Goal: Book appointment/travel/reservation

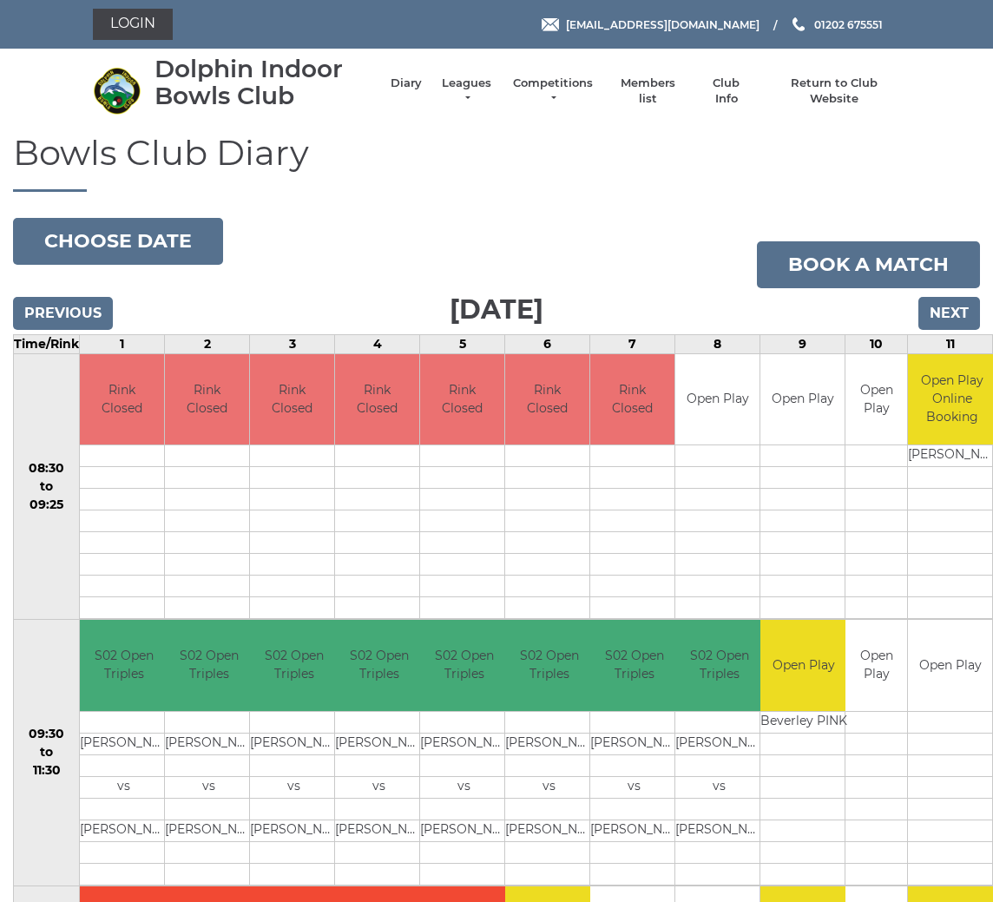
scroll to position [70, 0]
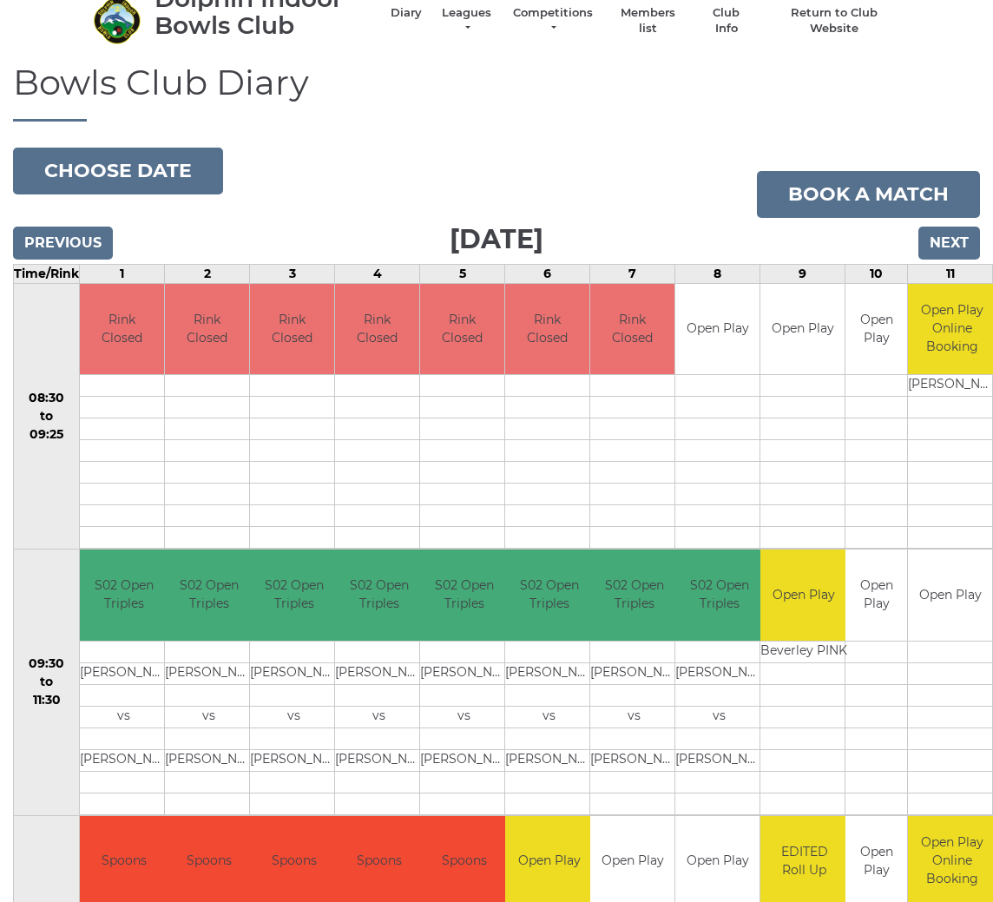
click at [937, 236] on input "Next" at bounding box center [949, 243] width 62 height 33
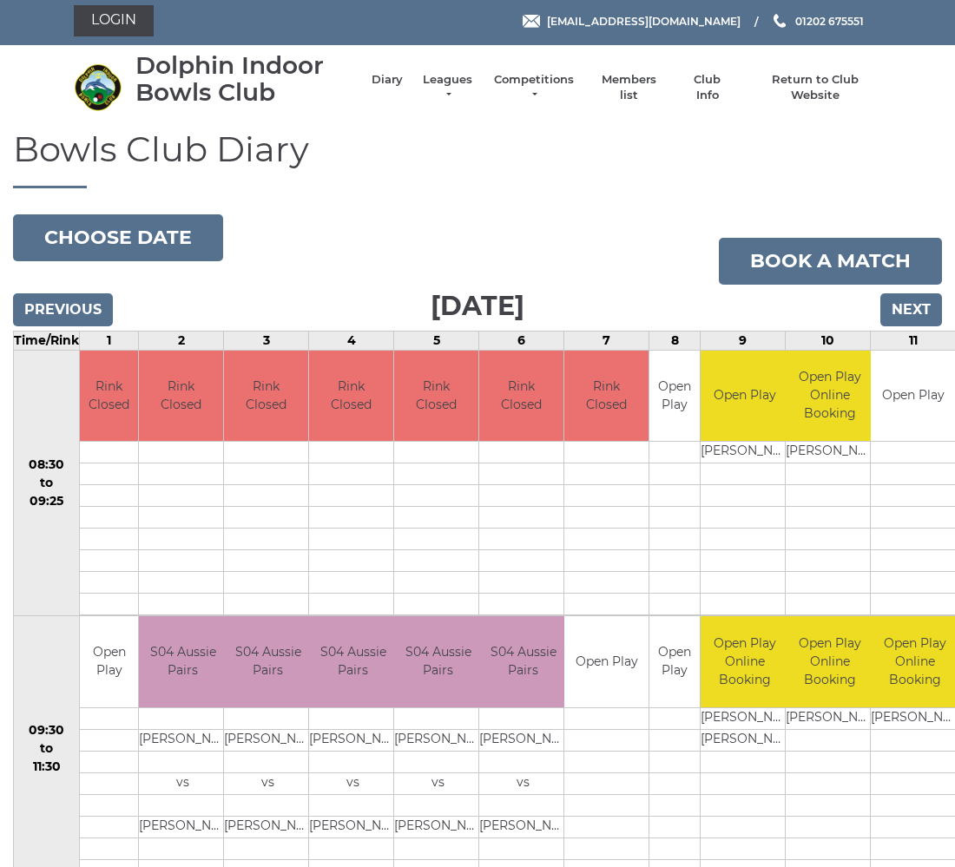
scroll to position [3, 0]
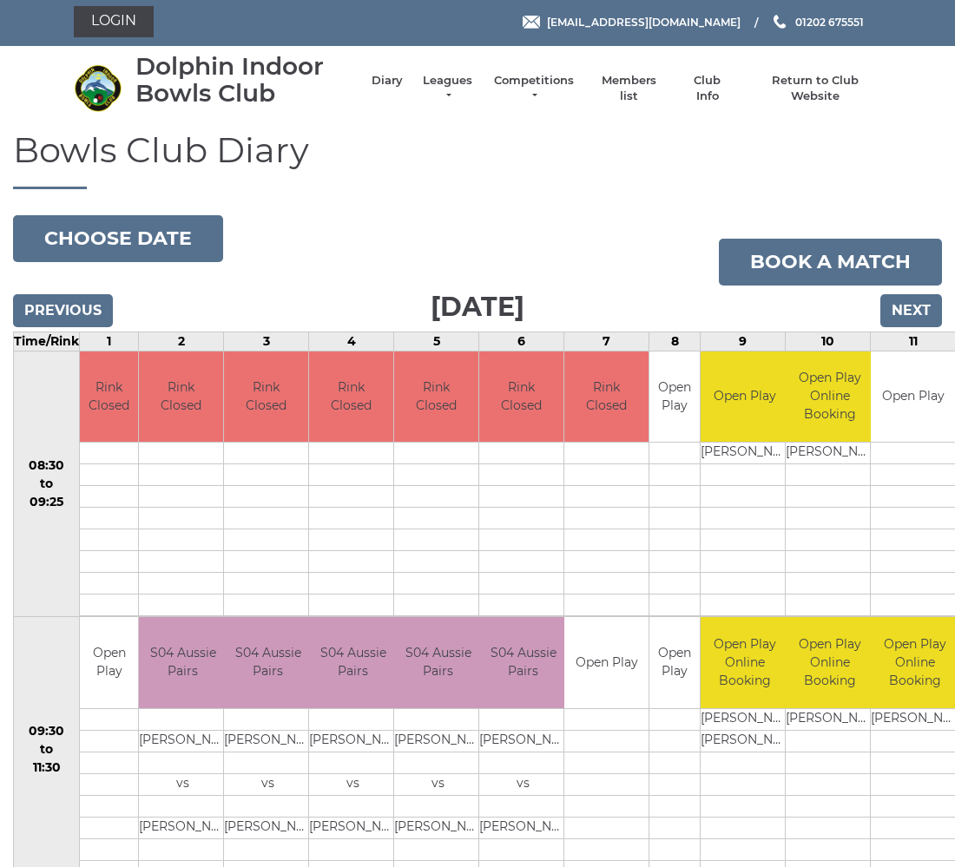
click at [157, 234] on button "Choose date" at bounding box center [118, 238] width 210 height 47
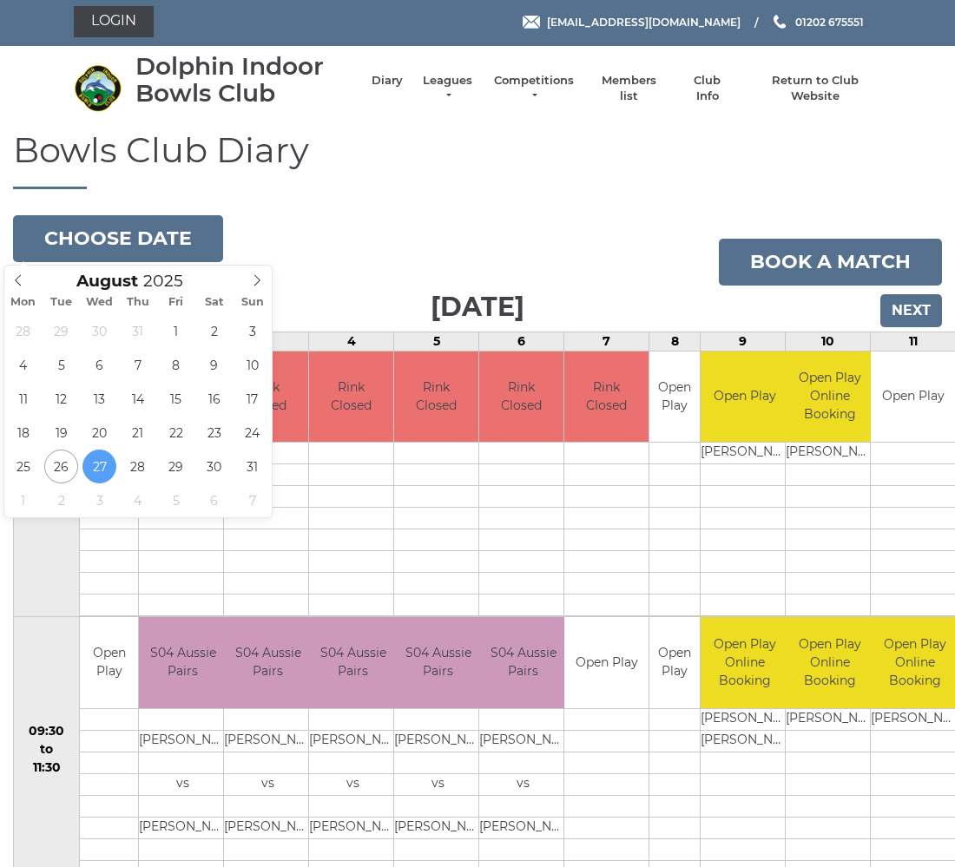
click at [261, 271] on span at bounding box center [257, 278] width 29 height 24
type input "2025-09-15"
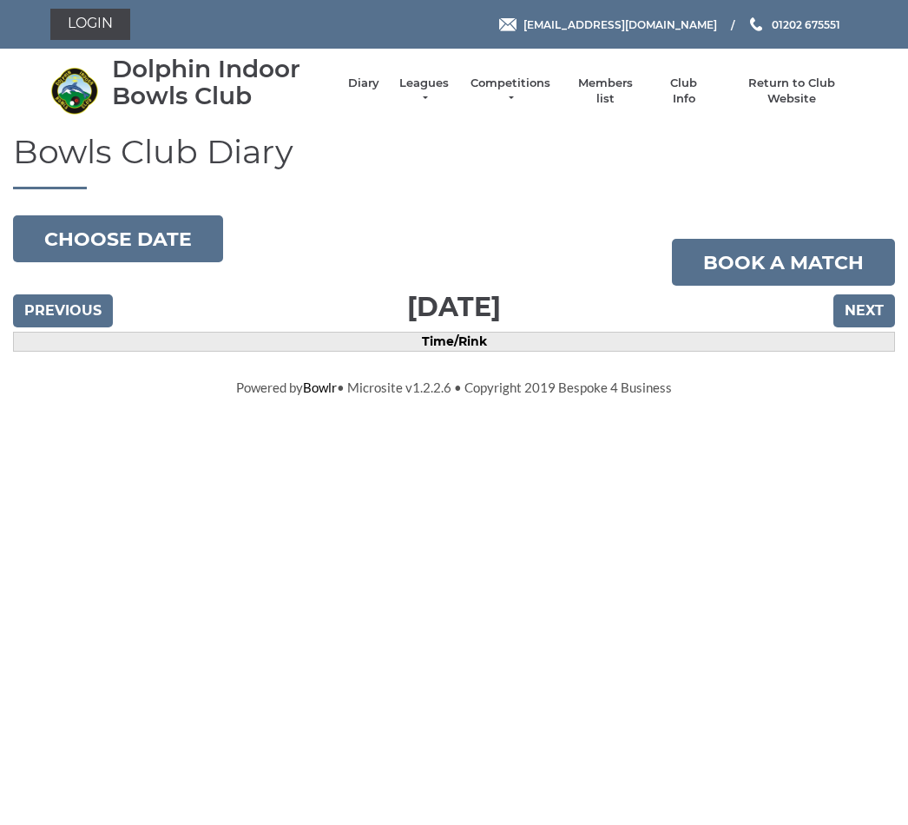
click at [152, 237] on button "Choose date" at bounding box center [118, 238] width 210 height 47
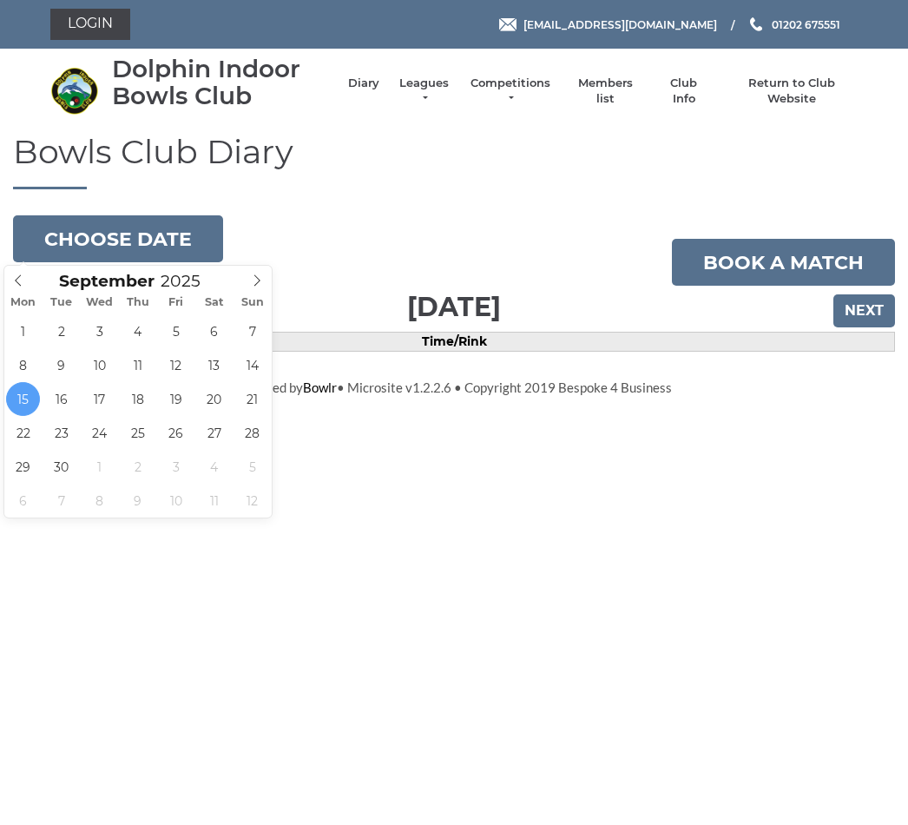
type input "2025-09-08"
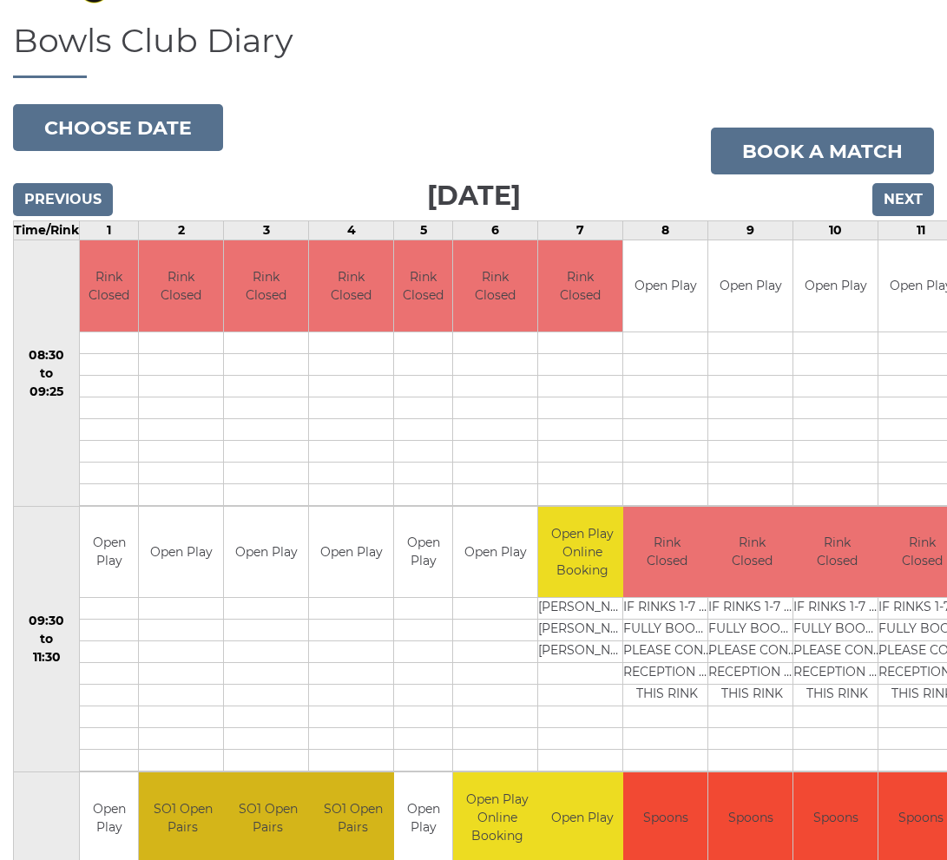
scroll to position [69, 0]
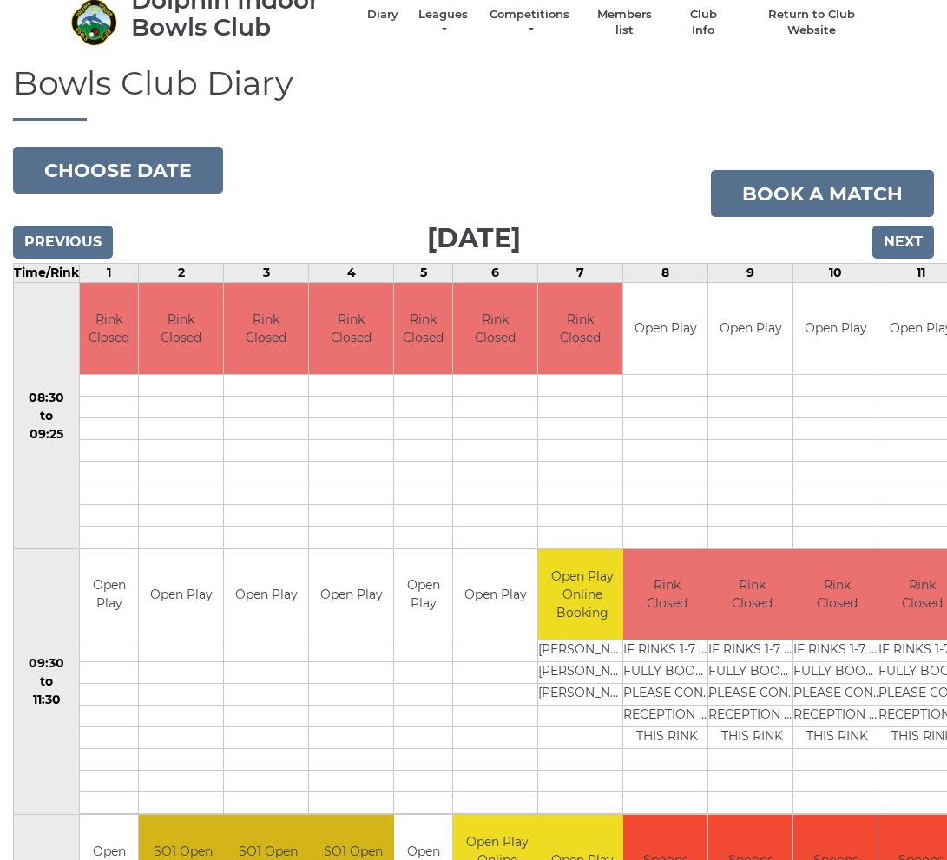
click at [902, 237] on input "Next" at bounding box center [903, 242] width 62 height 33
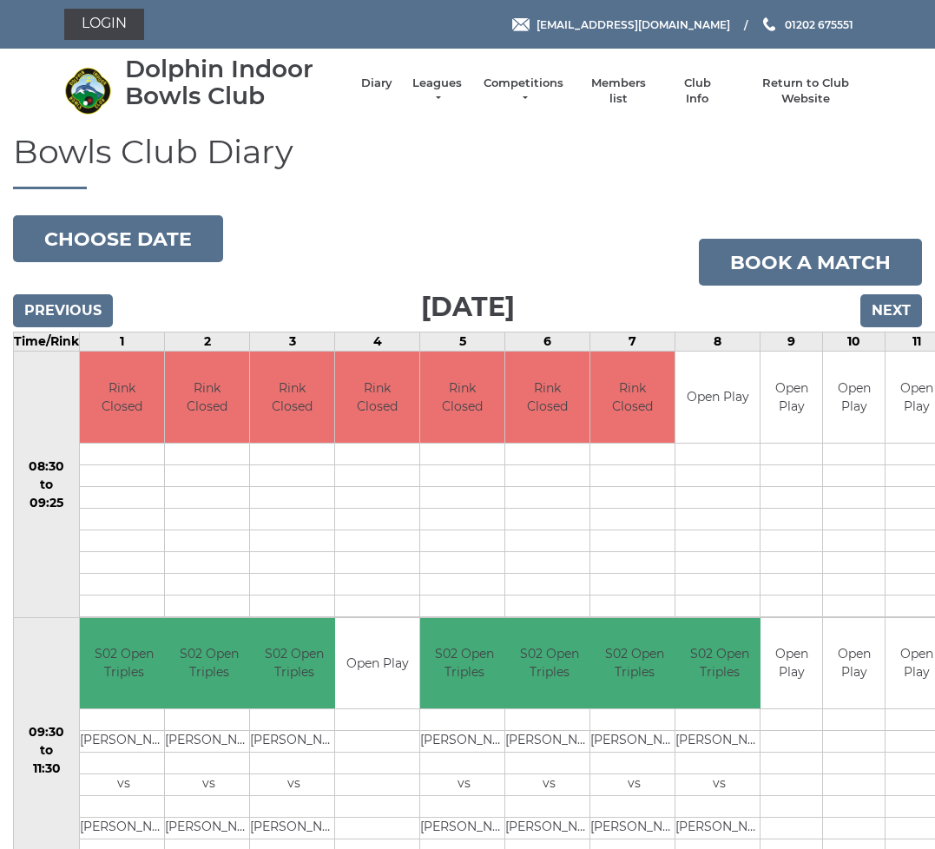
click at [886, 310] on input "Next" at bounding box center [891, 310] width 62 height 33
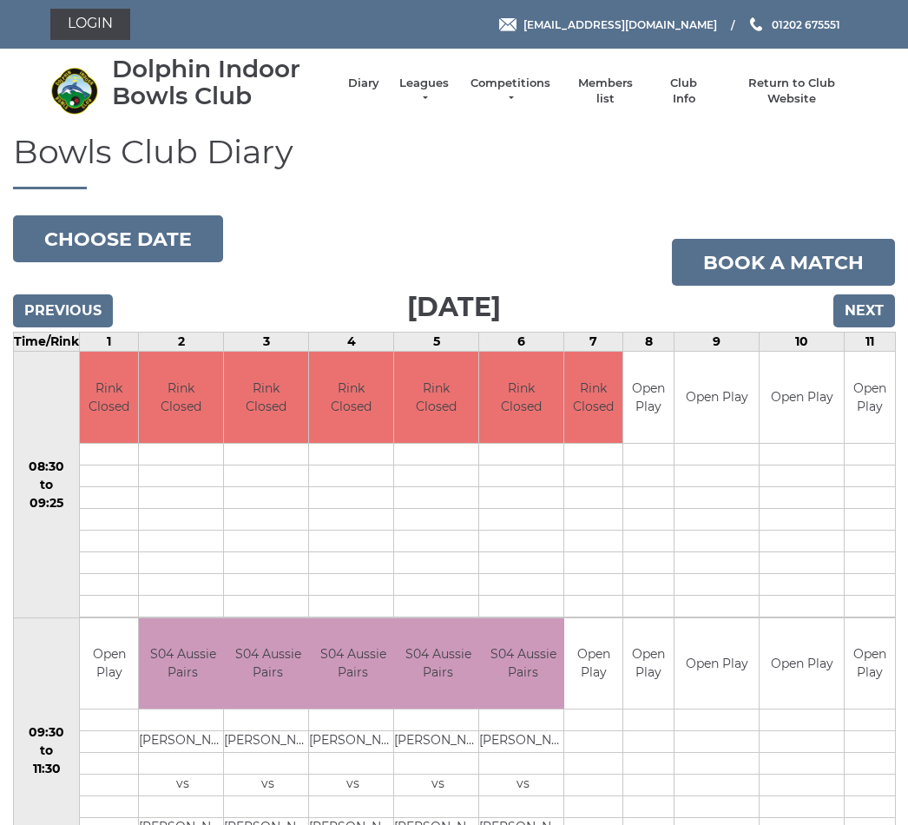
click at [860, 282] on link "Book a match" at bounding box center [783, 262] width 223 height 47
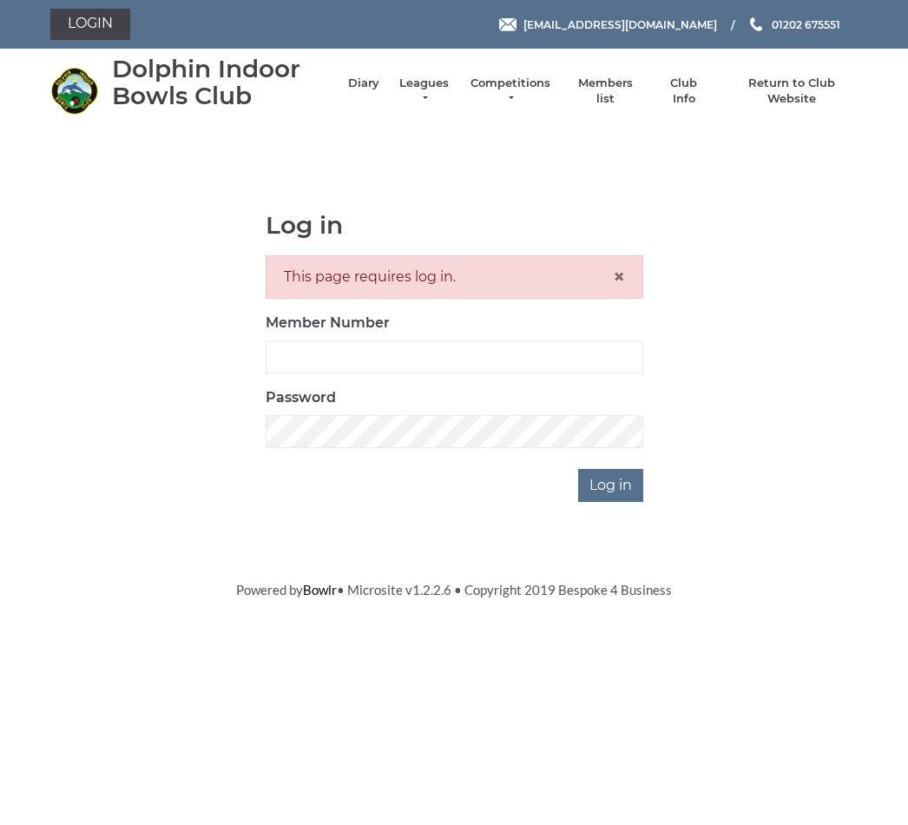
click at [859, 296] on div "Log in This page requires log in. × Member Number Password Log in" at bounding box center [453, 357] width 833 height 291
click at [616, 484] on input "Log in" at bounding box center [610, 485] width 65 height 33
type input "3742"
click at [611, 483] on input "Log in" at bounding box center [610, 485] width 65 height 33
click at [614, 480] on input "Log in" at bounding box center [610, 485] width 65 height 33
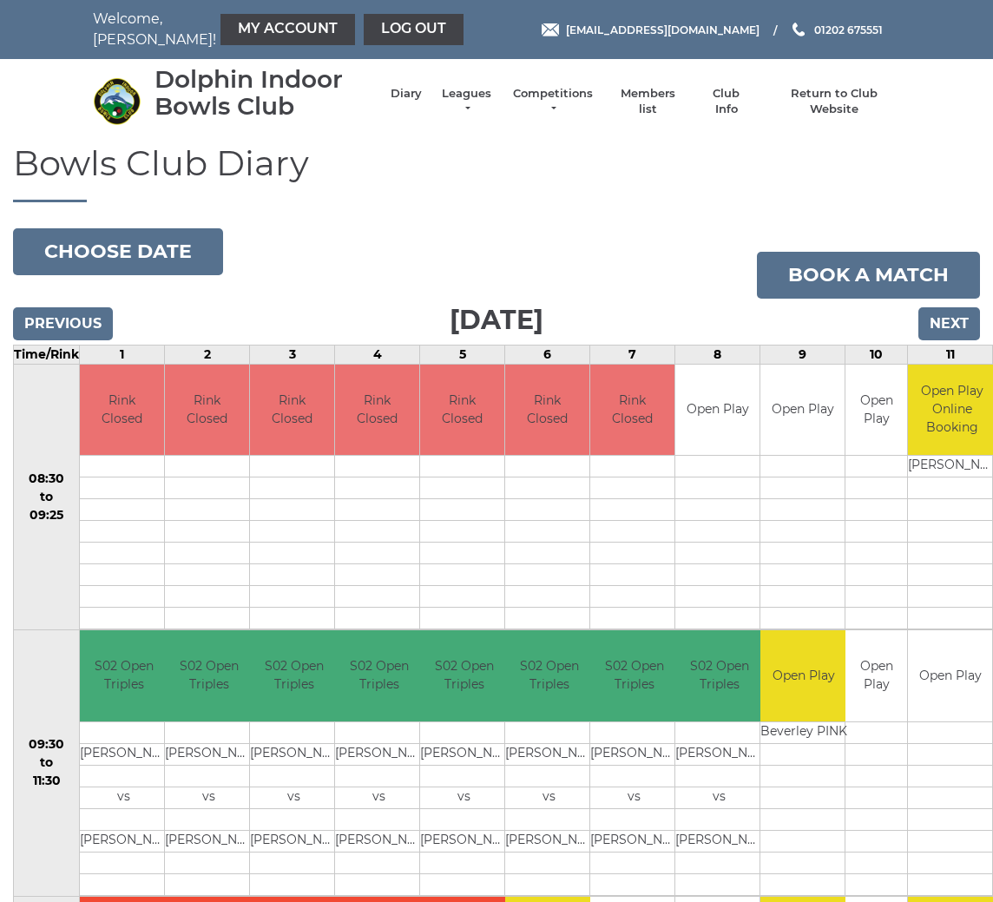
click at [949, 319] on input "Next" at bounding box center [949, 323] width 62 height 33
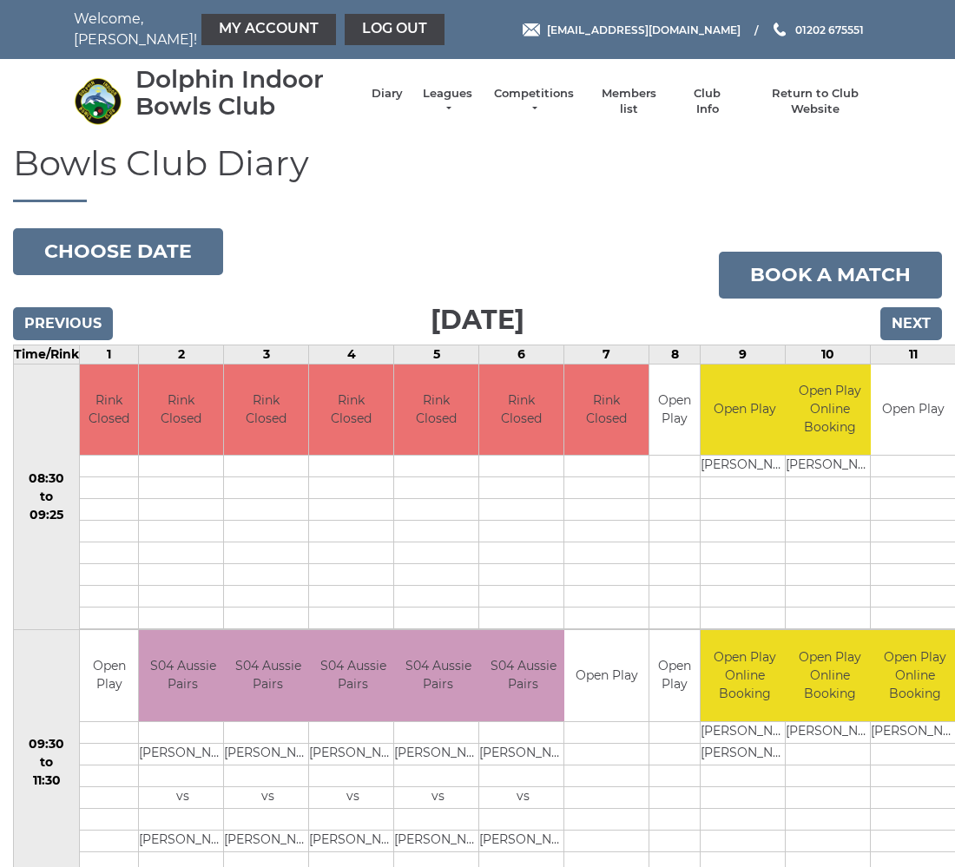
click at [912, 315] on input "Next" at bounding box center [911, 323] width 62 height 33
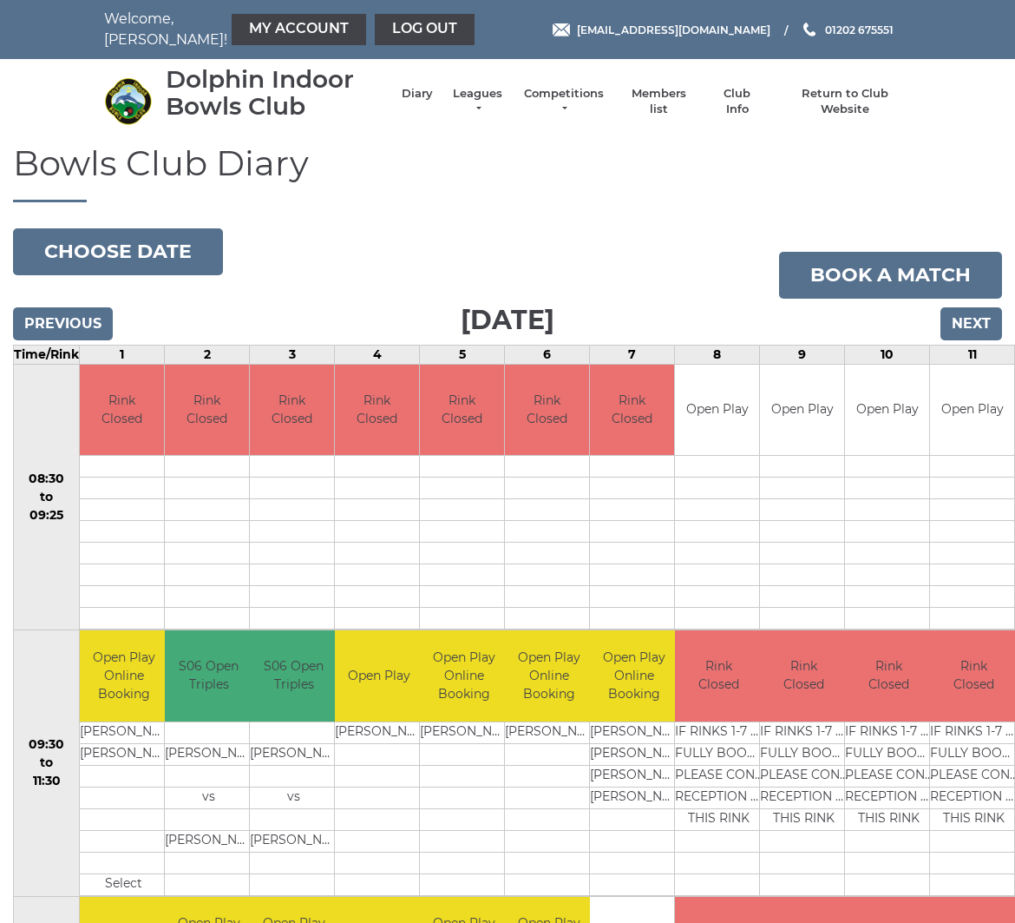
click at [144, 268] on body "Welcome, Janet! My Account Log out reception@dolphinibc.com 01202 675551" at bounding box center [507, 737] width 1015 height 1474
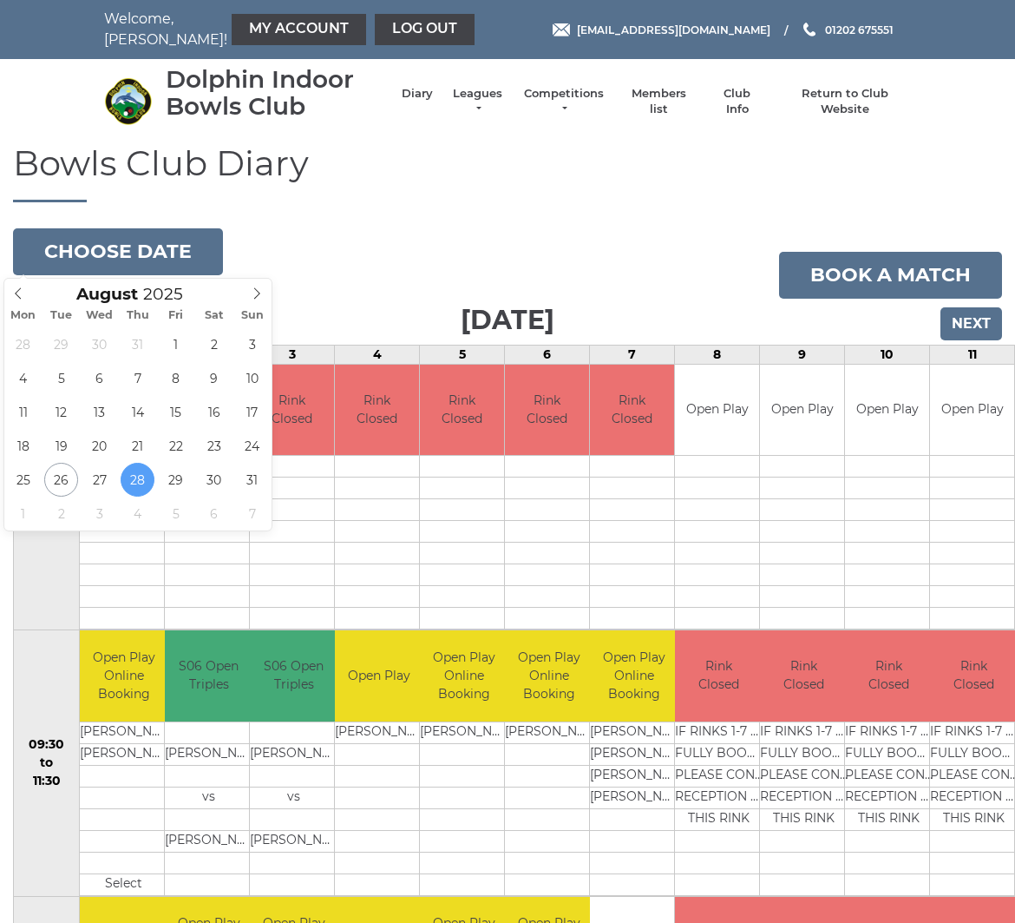
type input "2025-08-15"
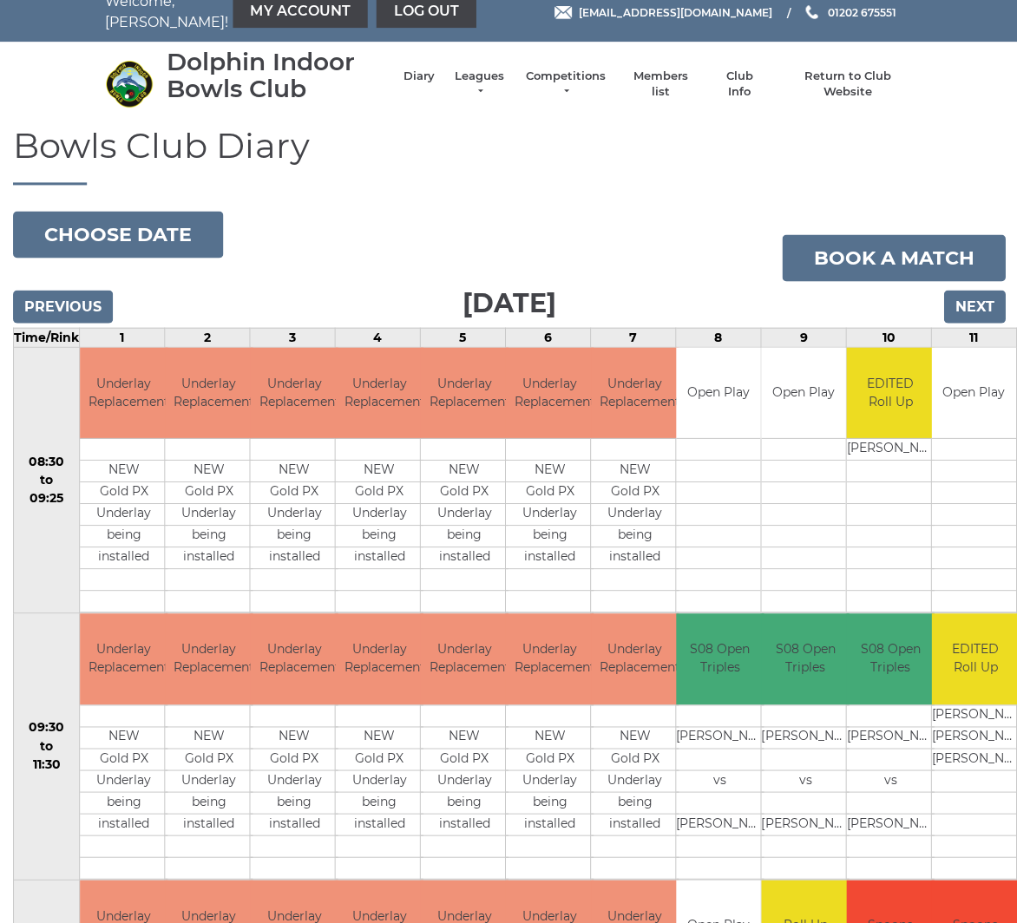
click at [154, 228] on button "Choose date" at bounding box center [118, 236] width 210 height 47
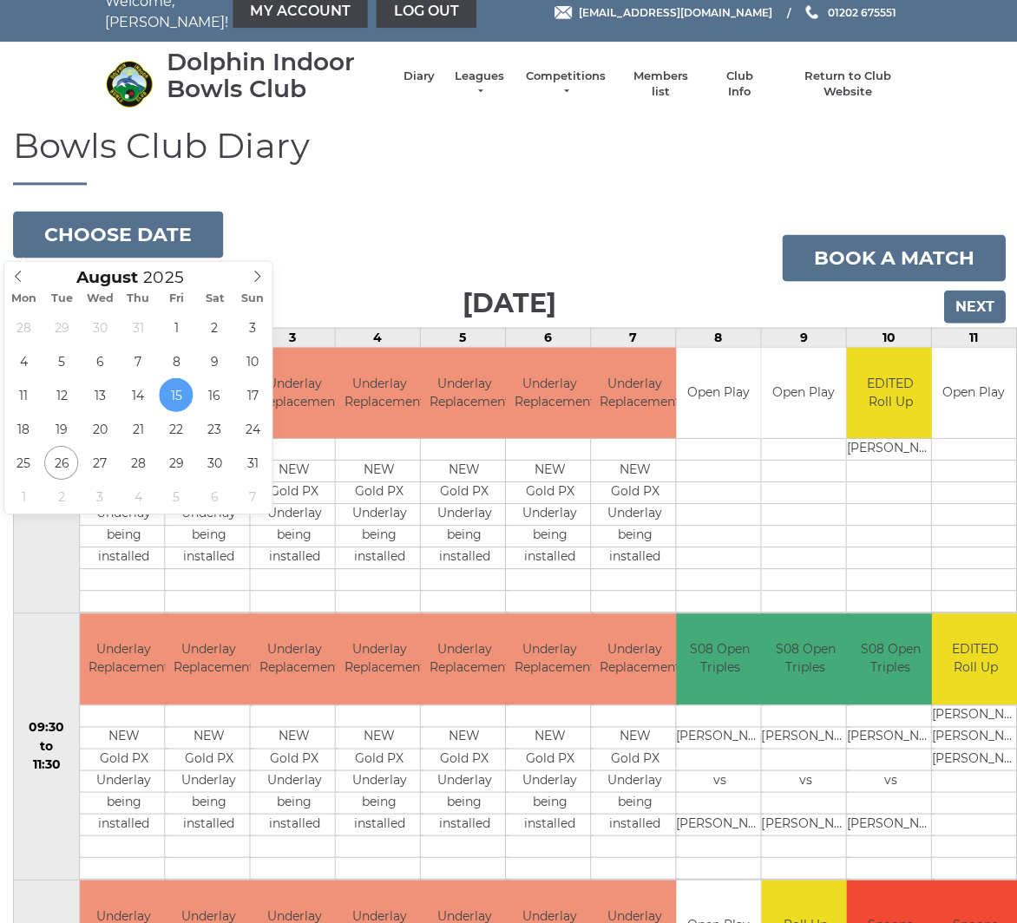
click at [255, 277] on icon at bounding box center [257, 277] width 12 height 12
type input "2025-09-12"
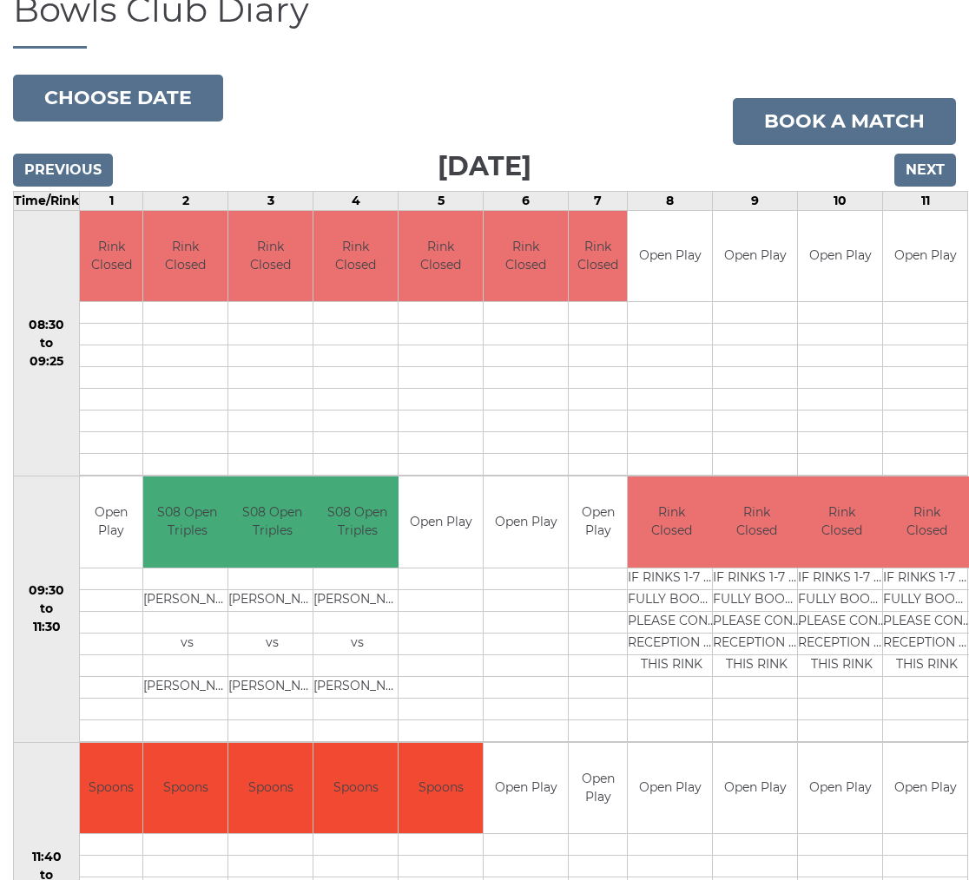
scroll to position [151, 0]
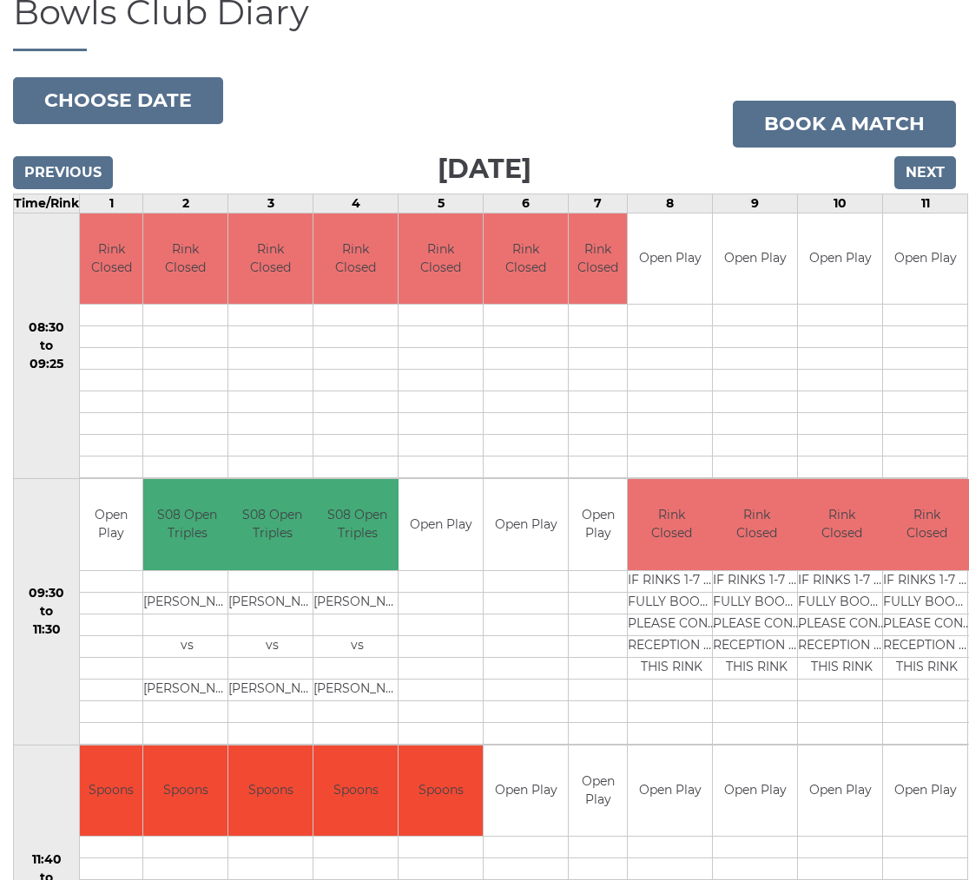
click at [915, 168] on input "Next" at bounding box center [925, 172] width 62 height 33
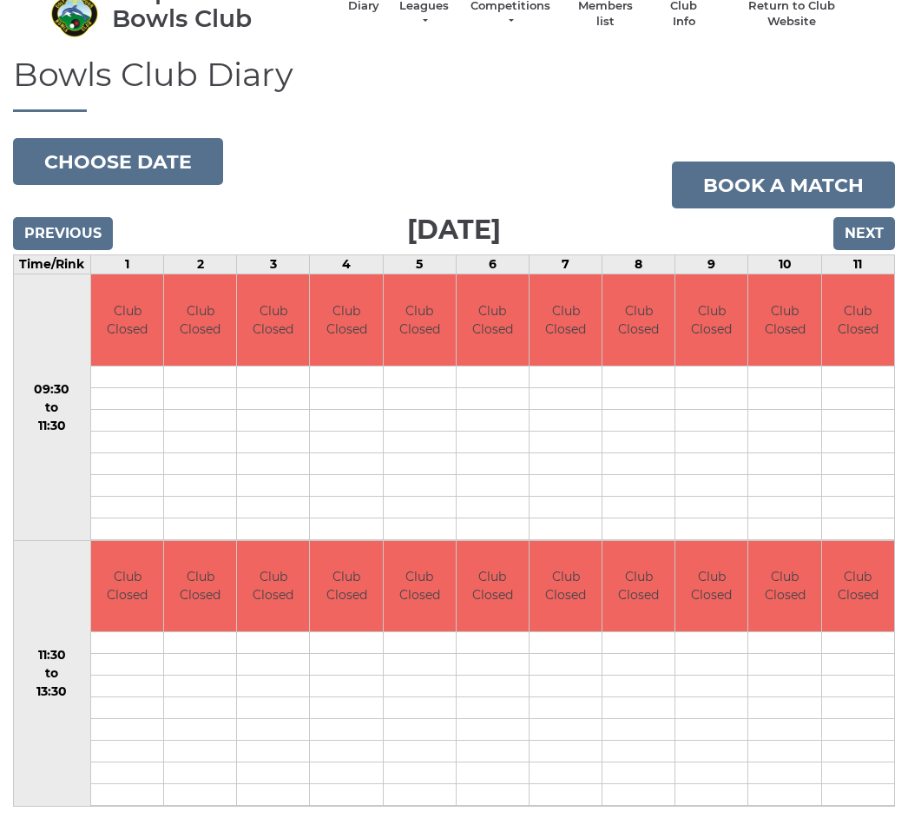
scroll to position [49, 0]
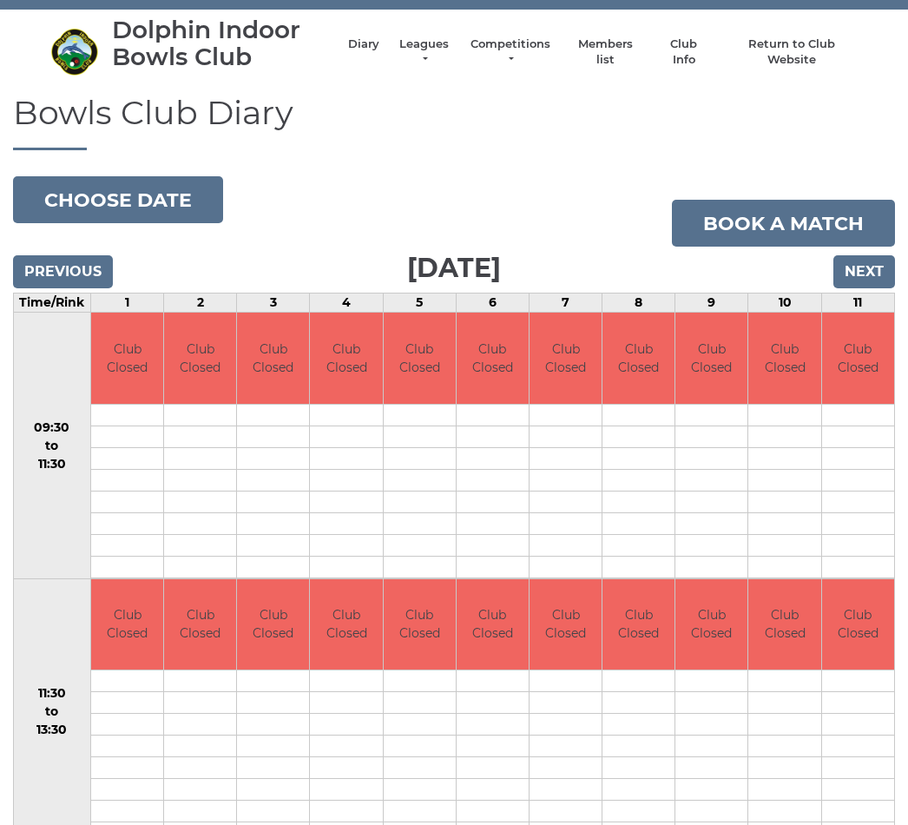
click at [865, 261] on input "Next" at bounding box center [864, 271] width 62 height 33
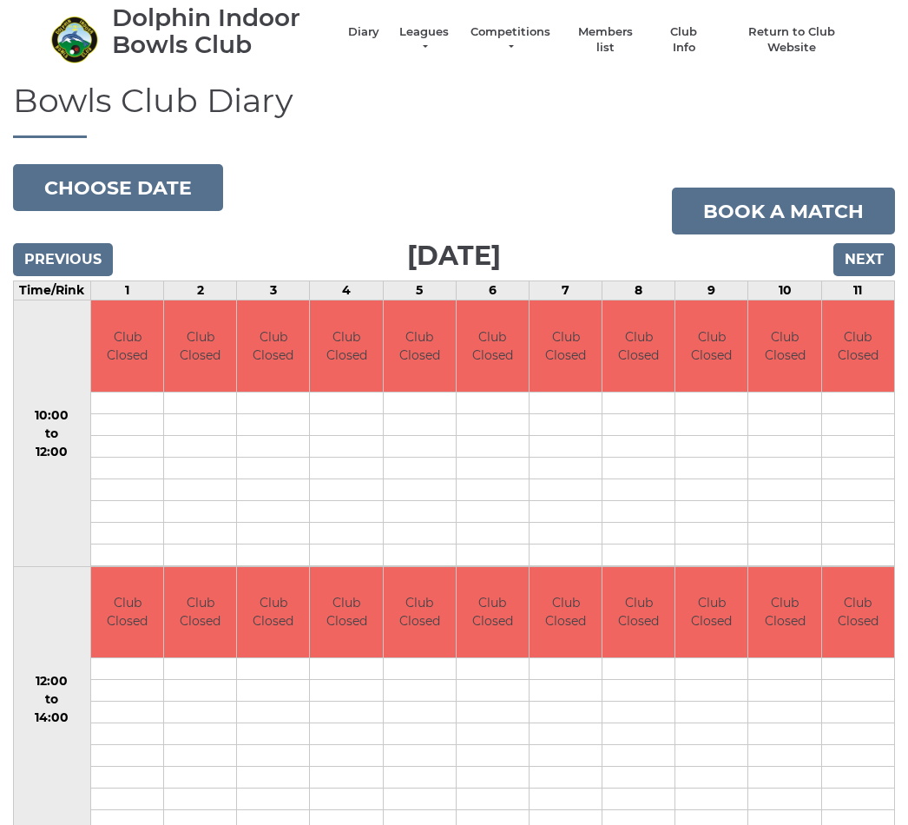
scroll to position [64, 0]
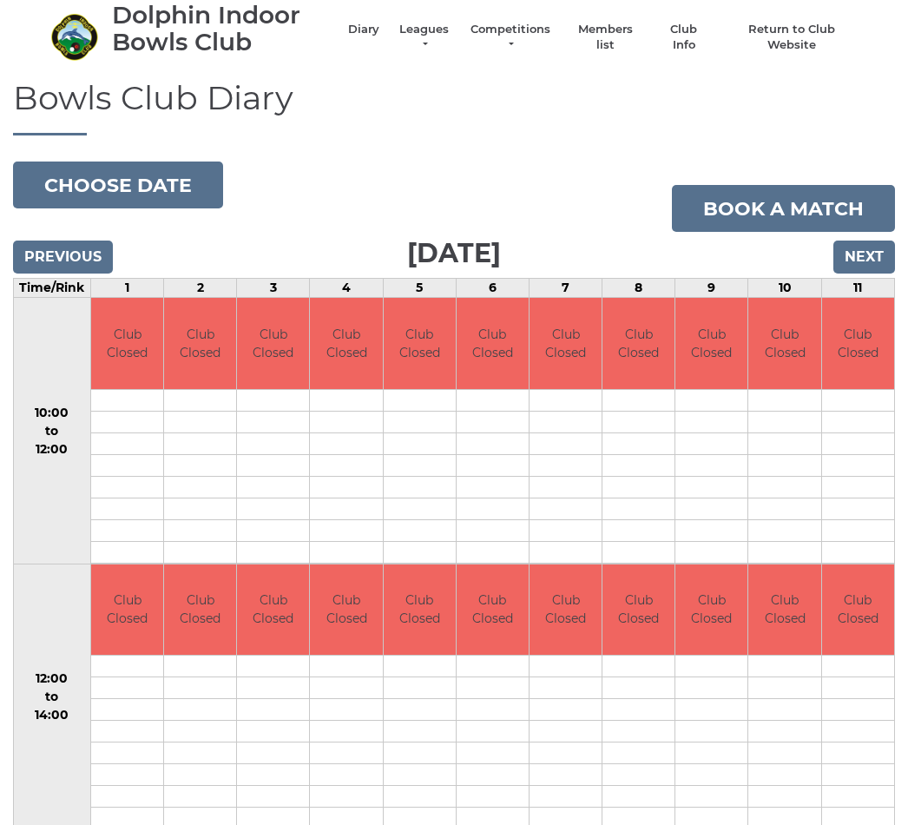
click at [868, 250] on input "Next" at bounding box center [864, 256] width 62 height 33
